Goal: Task Accomplishment & Management: Complete application form

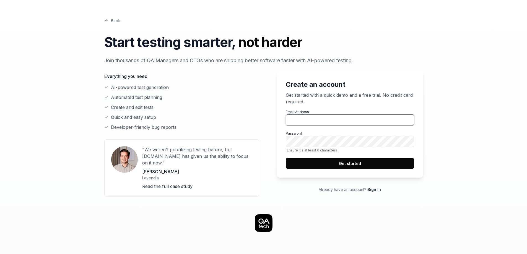
drag, startPoint x: 0, startPoint y: 0, endPoint x: 330, endPoint y: 115, distance: 349.8
click at [330, 115] on input "Email Address" at bounding box center [350, 120] width 128 height 11
type input "[PERSON_NAME][EMAIL_ADDRESS][DOMAIN_NAME]"
click at [333, 161] on button "Get started" at bounding box center [350, 163] width 128 height 11
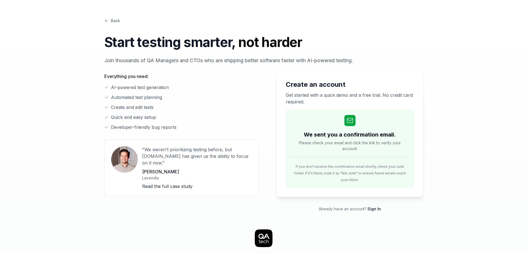
click at [370, 207] on link "Sign In" at bounding box center [375, 209] width 14 height 5
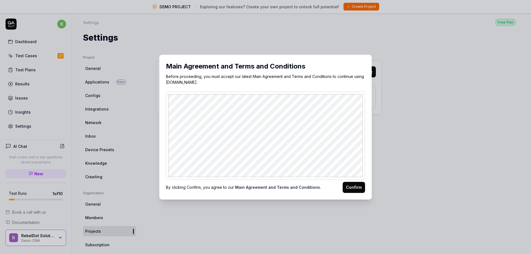
click at [353, 193] on button "Confirm" at bounding box center [354, 187] width 22 height 11
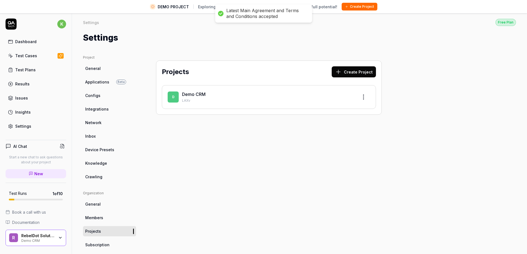
click at [202, 148] on div "Projects Create Project D Demo CRM LAXv" at bounding box center [269, 193] width 248 height 277
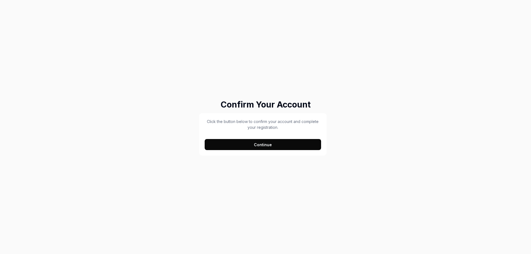
click at [274, 145] on button "Continue" at bounding box center [263, 144] width 117 height 11
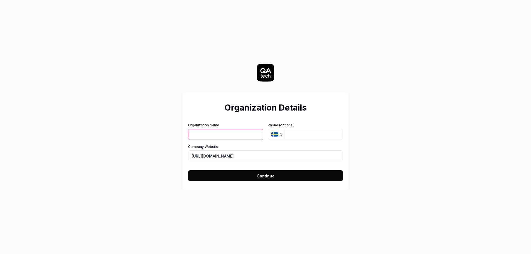
click at [227, 134] on input "Organization Name" at bounding box center [225, 134] width 75 height 11
type input "RebelDot Solutions"
click at [280, 131] on button "SE" at bounding box center [276, 134] width 17 height 11
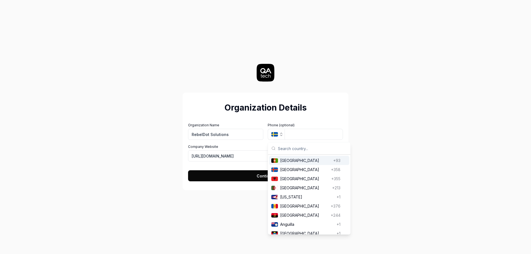
click at [393, 128] on div "Organization Details Organization Name RebelDot Solutions Organization Logo (Sq…" at bounding box center [265, 127] width 531 height 254
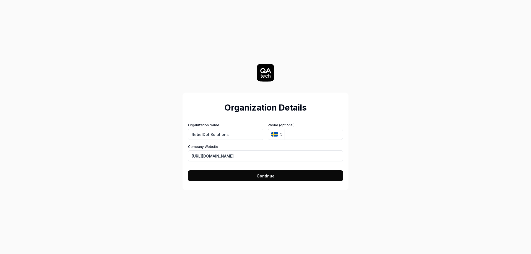
click at [273, 173] on span "Continue" at bounding box center [266, 176] width 18 height 6
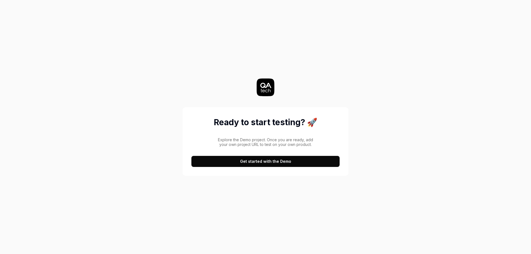
click at [267, 162] on button "Get started with the Demo" at bounding box center [266, 161] width 148 height 11
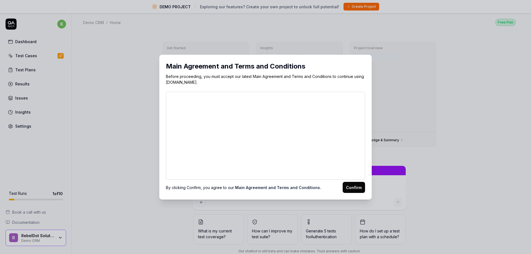
type textarea "*"
